Goal: Navigation & Orientation: Find specific page/section

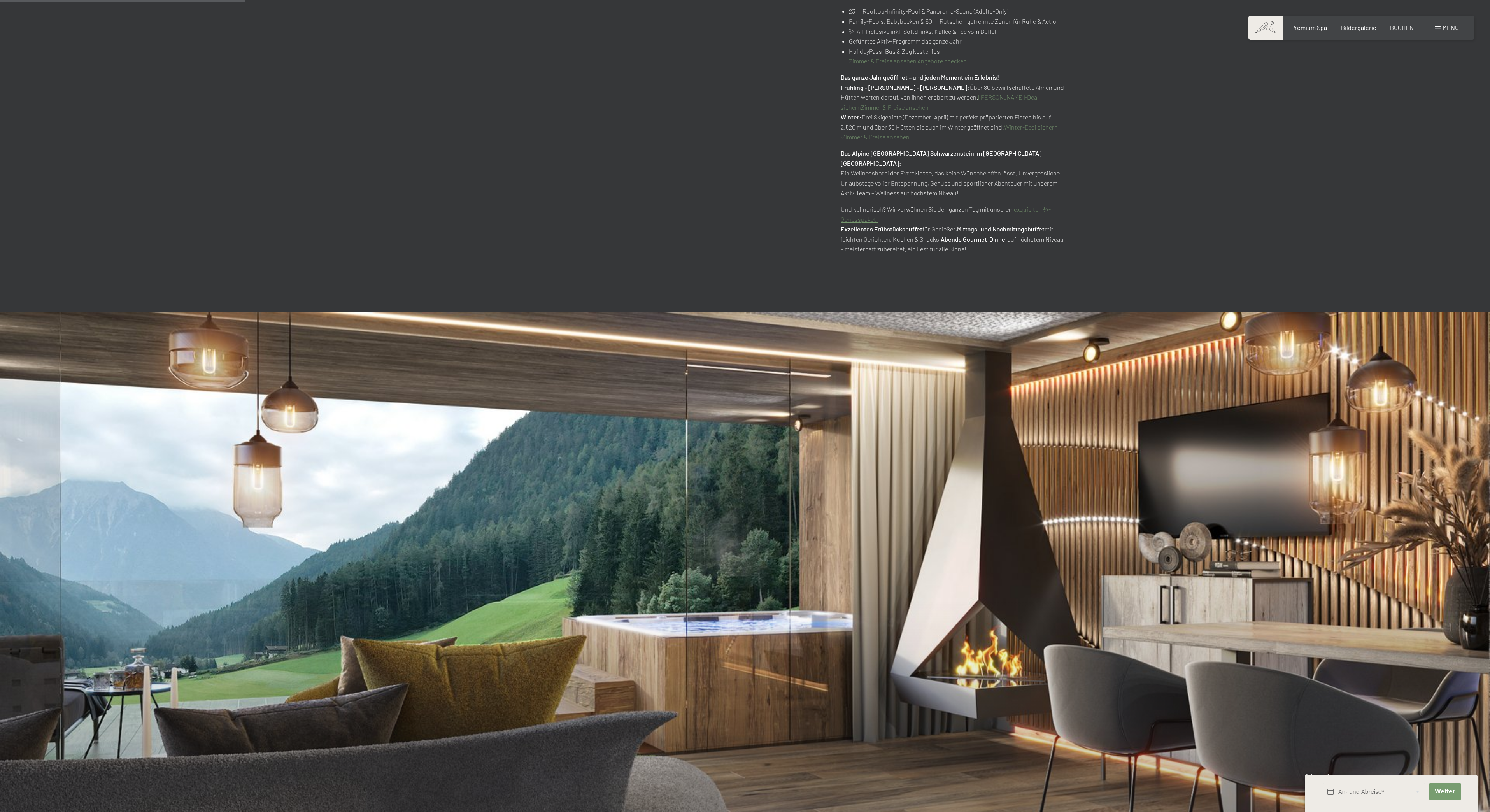
scroll to position [1081, 0]
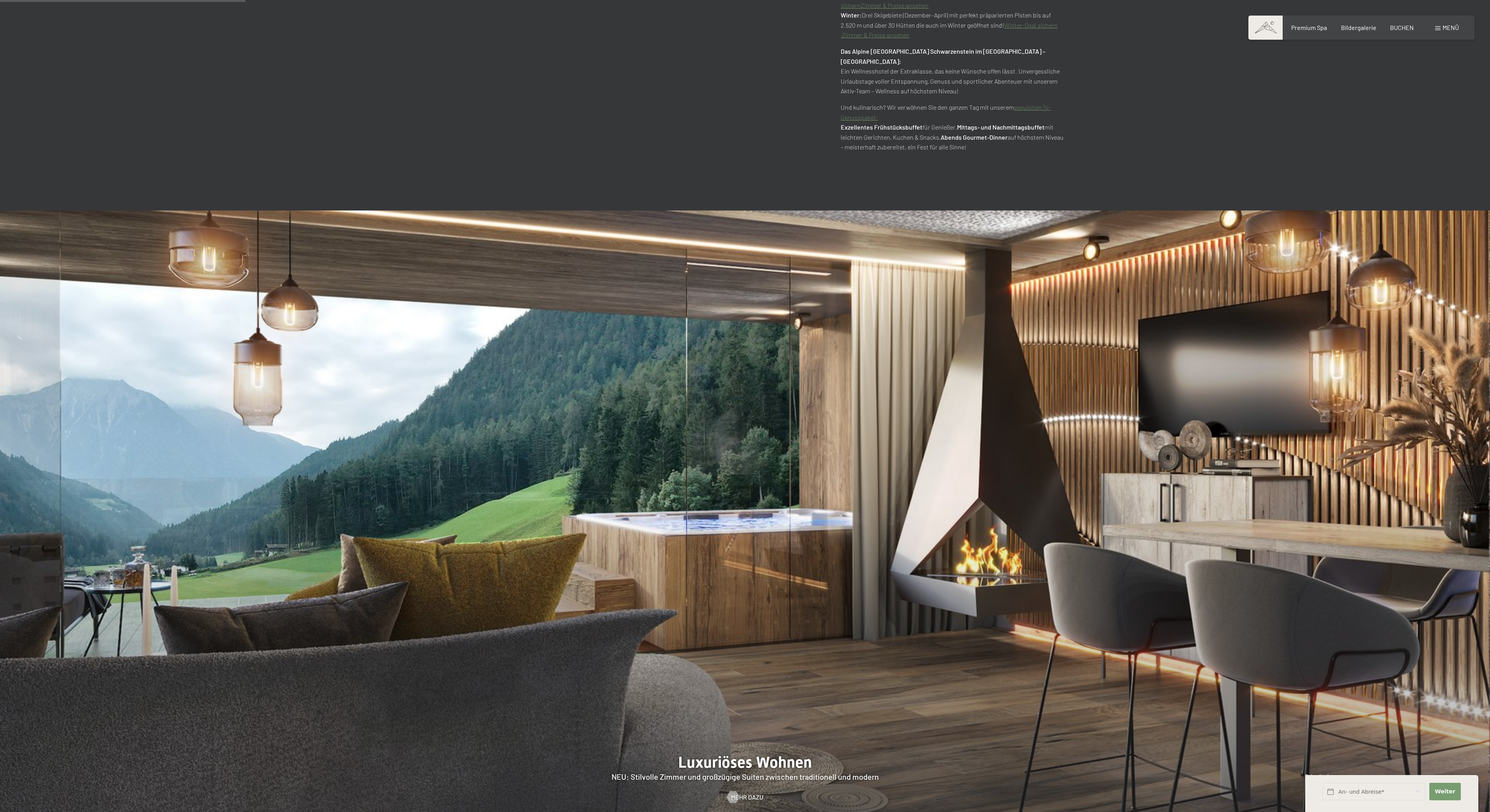
click at [1247, 811] on div at bounding box center [745, 529] width 1490 height 638
drag, startPoint x: 1264, startPoint y: 810, endPoint x: 1250, endPoint y: 811, distance: 14.0
click at [1254, 811] on div at bounding box center [745, 529] width 1490 height 638
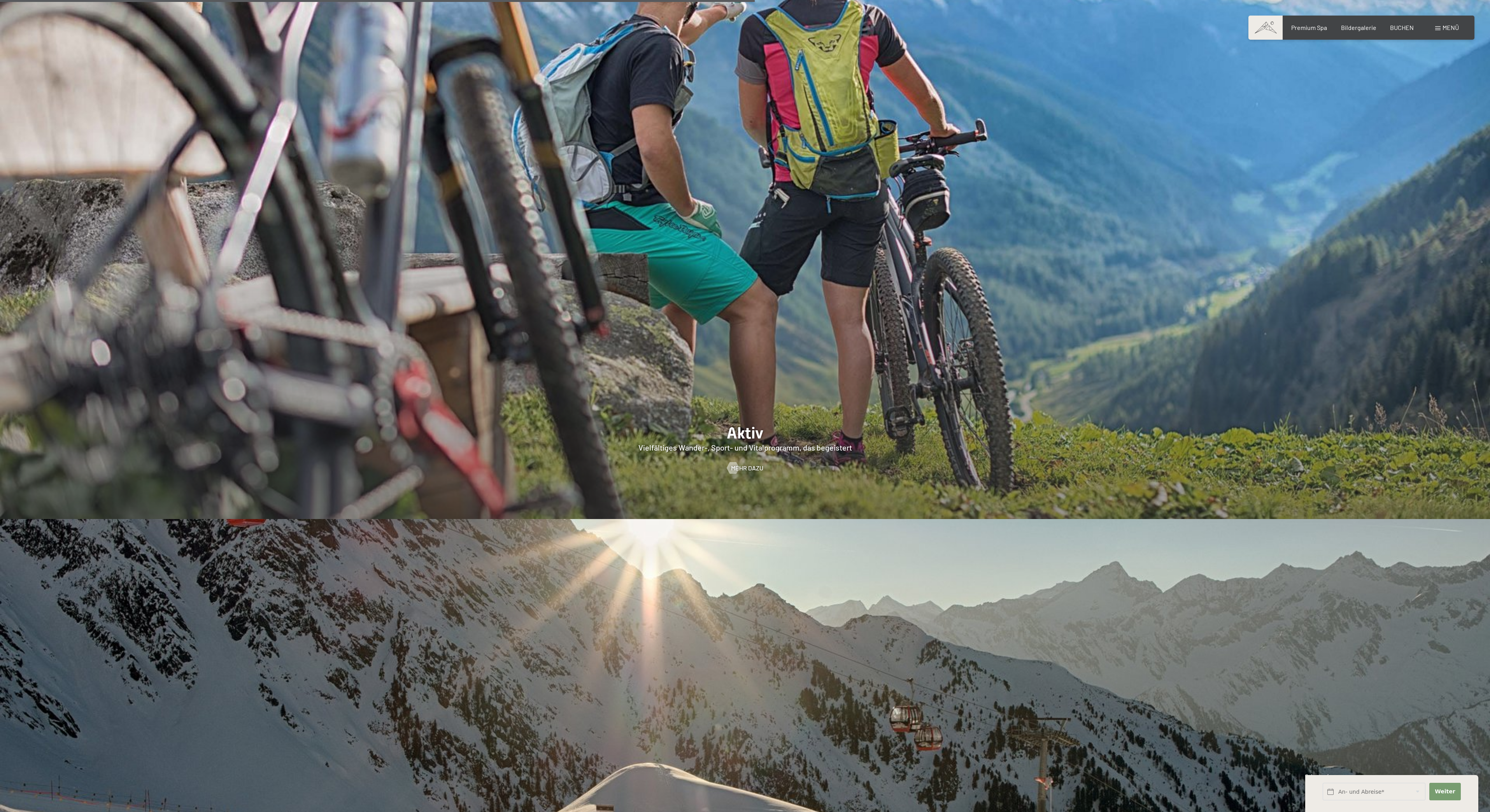
scroll to position [3323, 0]
click at [646, 475] on div at bounding box center [745, 200] width 1490 height 638
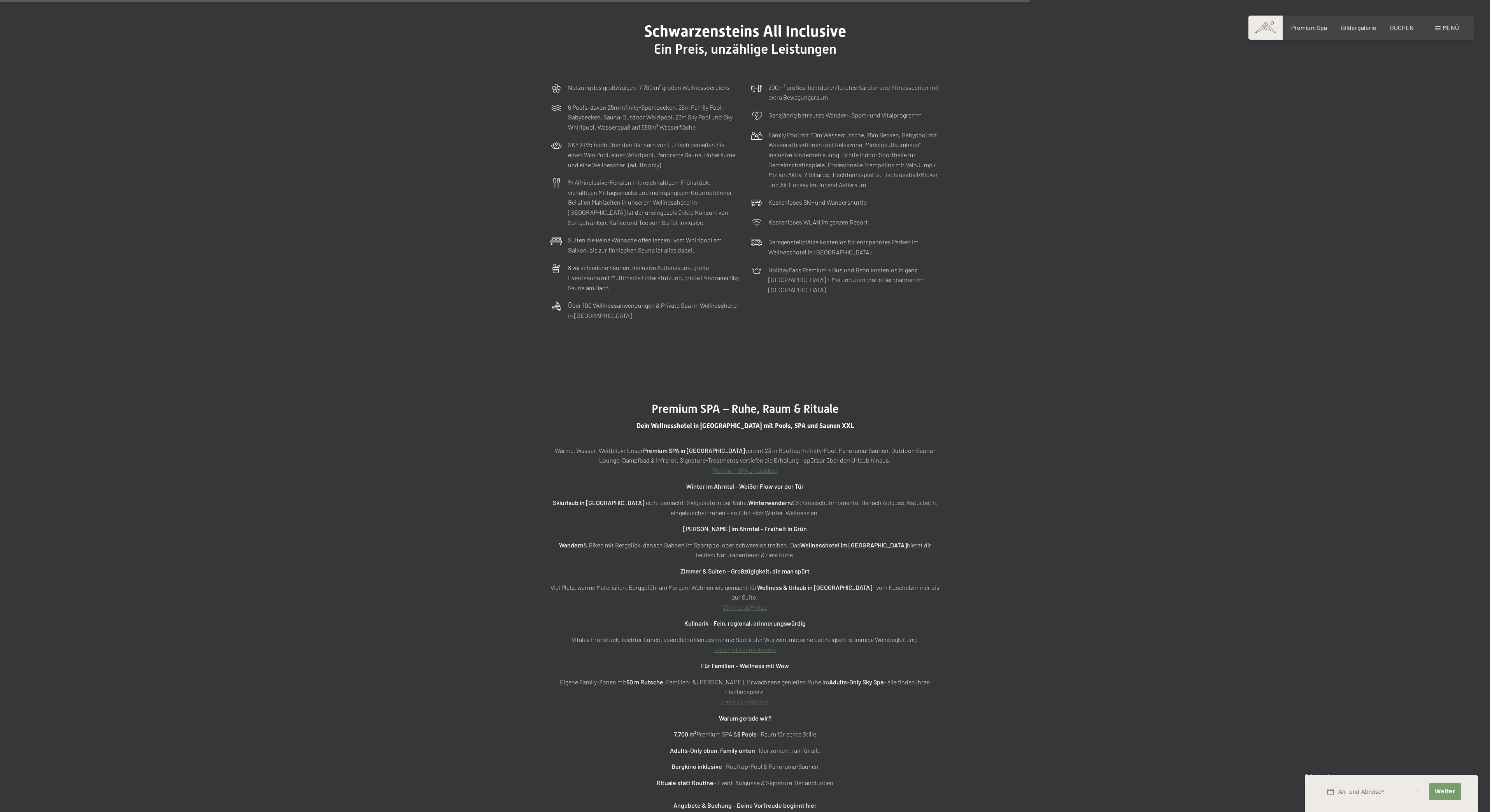
scroll to position [4416, 0]
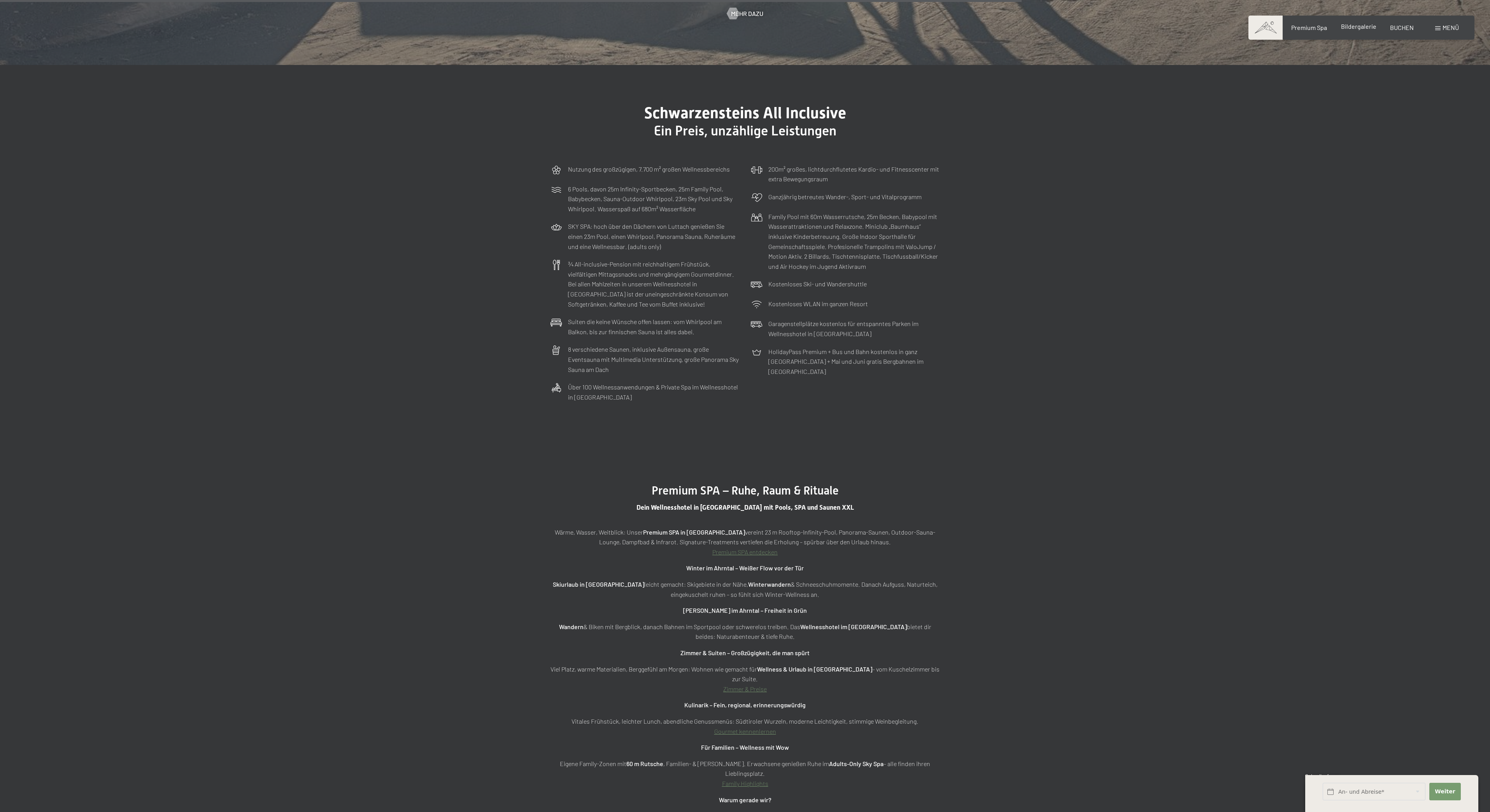
click at [1365, 23] on div "Buchen Anfragen Premium Spa Bildergalerie BUCHEN Menü DE IT EN Gutschein Bilder…" at bounding box center [1361, 27] width 195 height 8
click at [1355, 31] on div "Premium Spa Bildergalerie BUCHEN" at bounding box center [1345, 27] width 163 height 8
click at [1355, 26] on span "Bildergalerie" at bounding box center [1359, 26] width 36 height 7
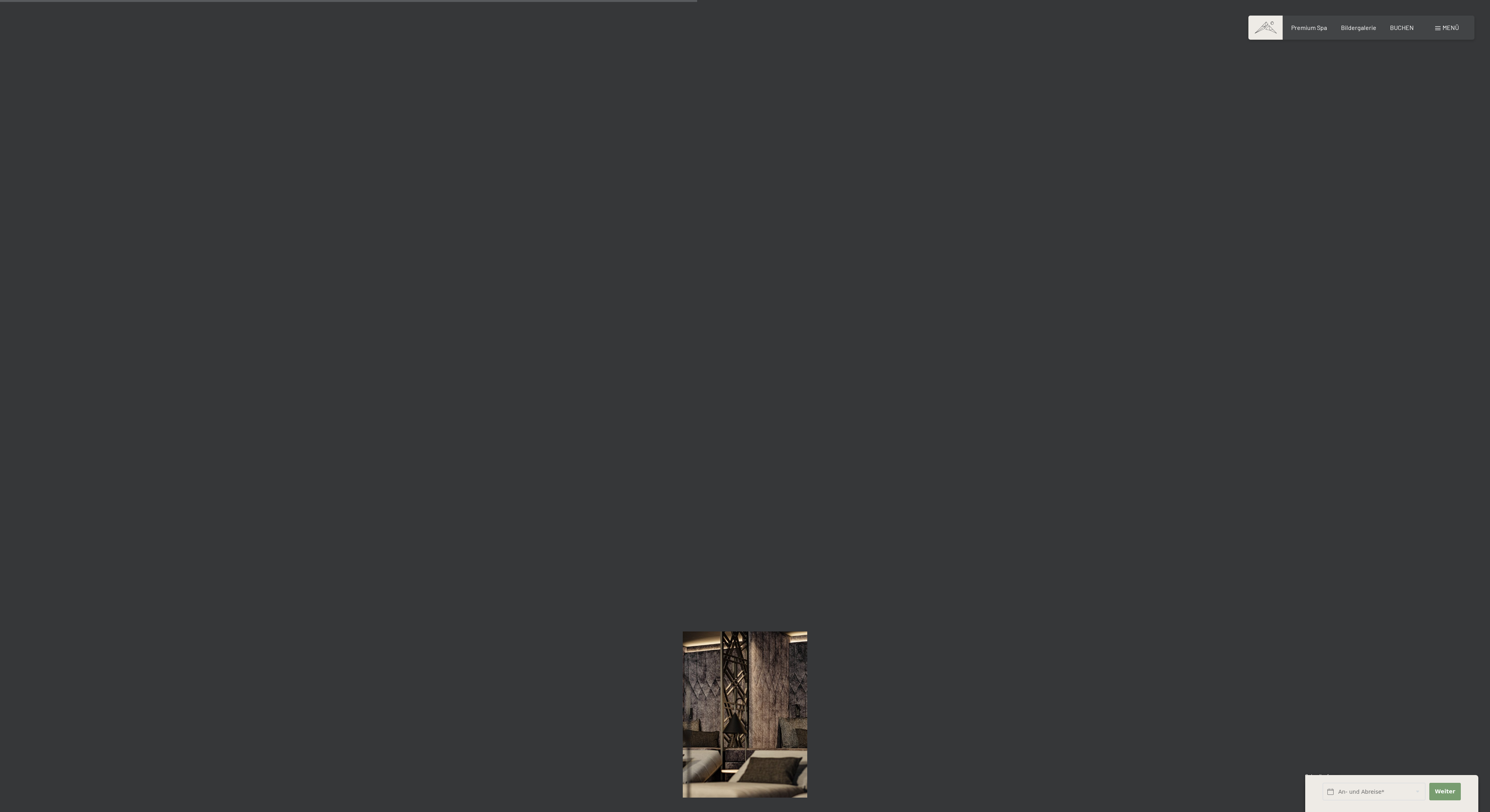
scroll to position [4453, 0]
